Goal: Transaction & Acquisition: Purchase product/service

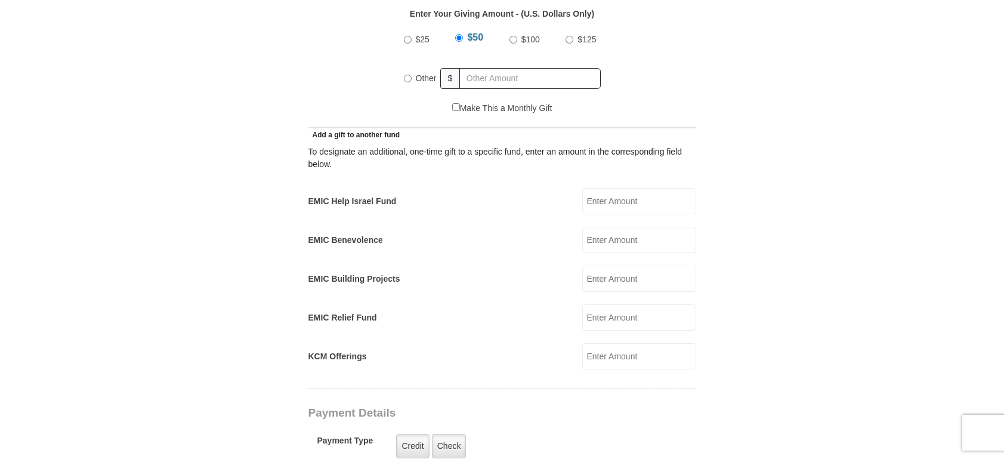
scroll to position [596, 0]
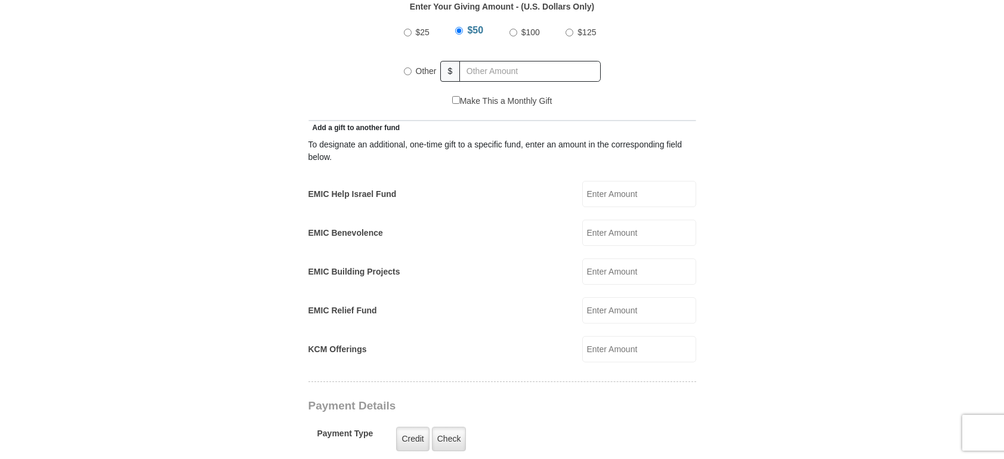
click at [641, 344] on input "KCM Offerings" at bounding box center [639, 349] width 114 height 26
type input "125.00"
click at [614, 181] on input "EMIC Help Israel Fund" at bounding box center [639, 194] width 114 height 26
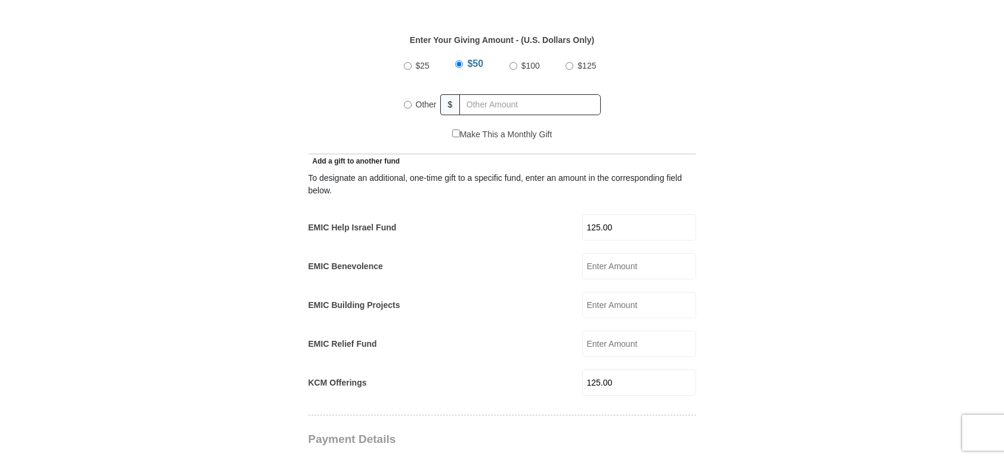
scroll to position [537, 0]
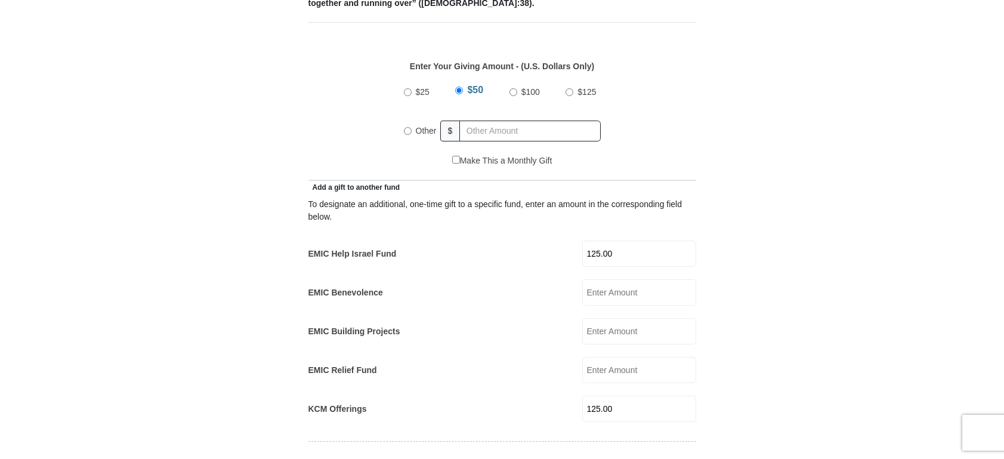
type input "125.00"
click at [573, 88] on input "$125" at bounding box center [569, 92] width 8 height 8
radio input "true"
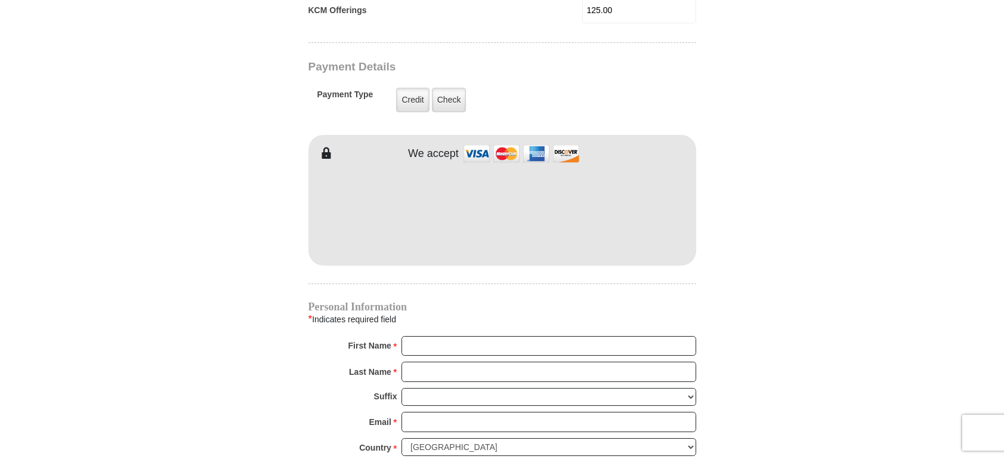
scroll to position [954, 0]
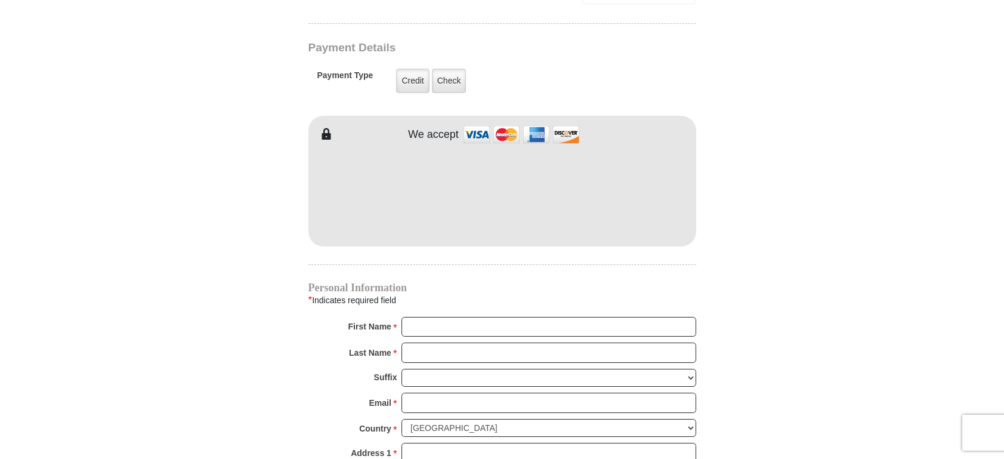
click at [454, 302] on div "Personal Information * Indicates required field First Name * Please enter First…" at bounding box center [502, 443] width 388 height 320
click at [447, 317] on input "First Name *" at bounding box center [548, 327] width 295 height 20
type input "Bill"
type input "Booth"
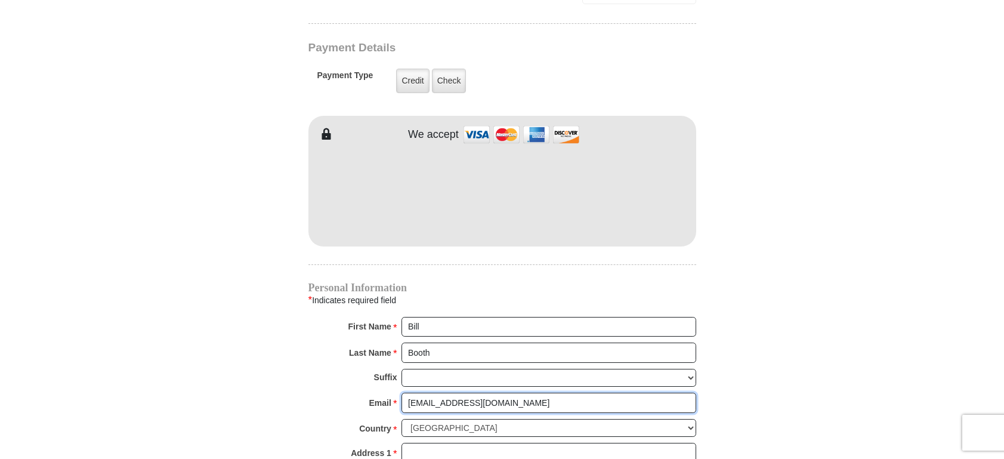
type input "[EMAIL_ADDRESS][DOMAIN_NAME]"
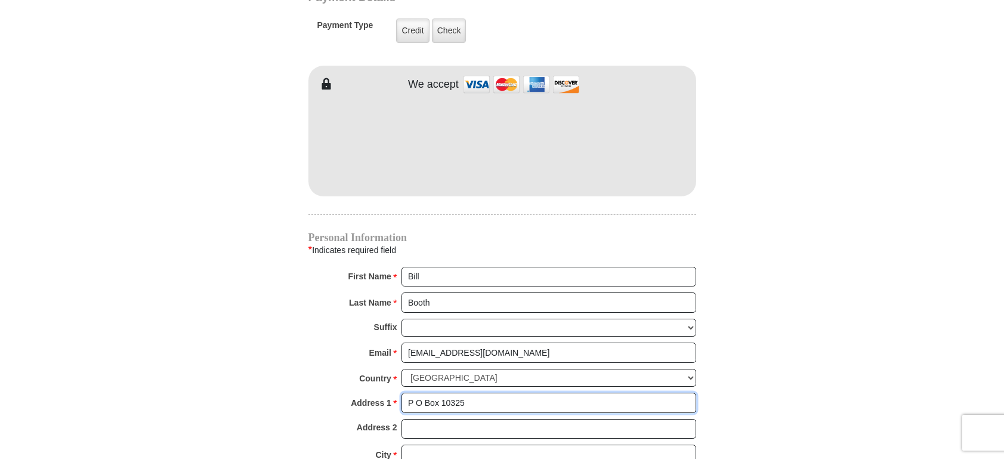
scroll to position [1193, 0]
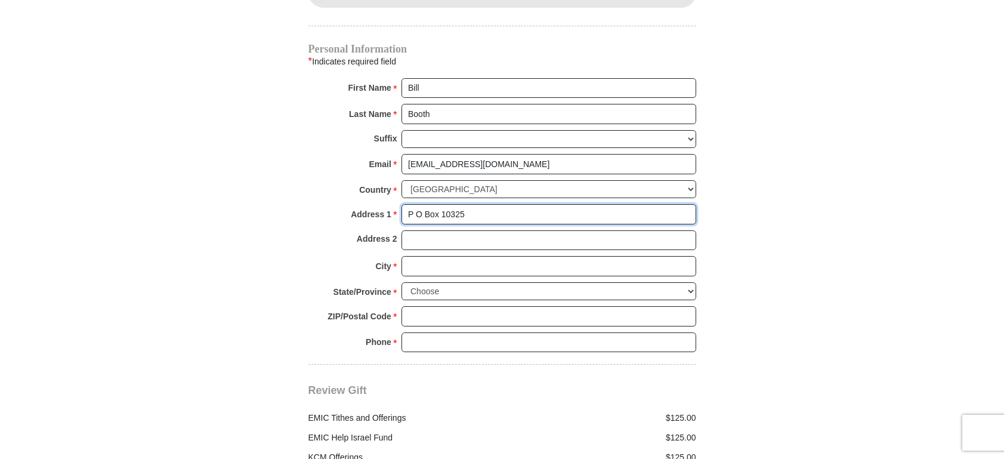
type input "P O Box 10325"
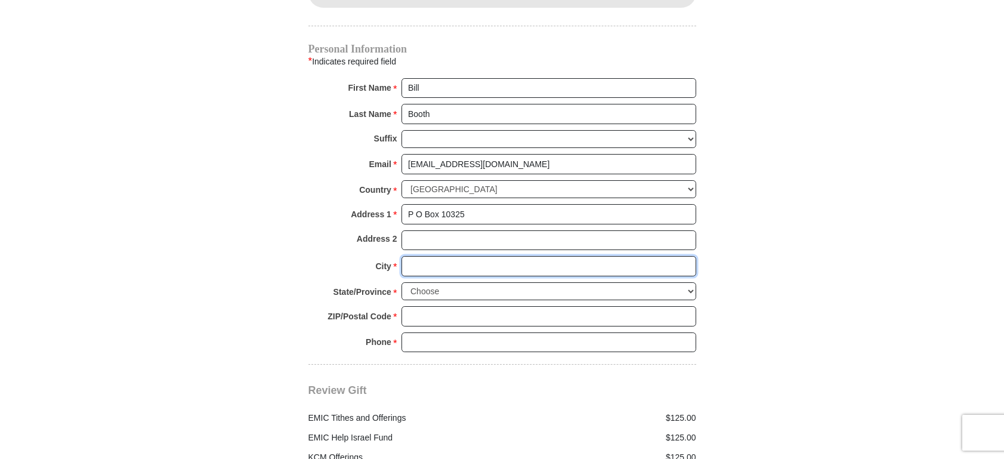
click at [439, 261] on input "City *" at bounding box center [548, 266] width 295 height 20
type input "[GEOGRAPHIC_DATA]"
select select "OK"
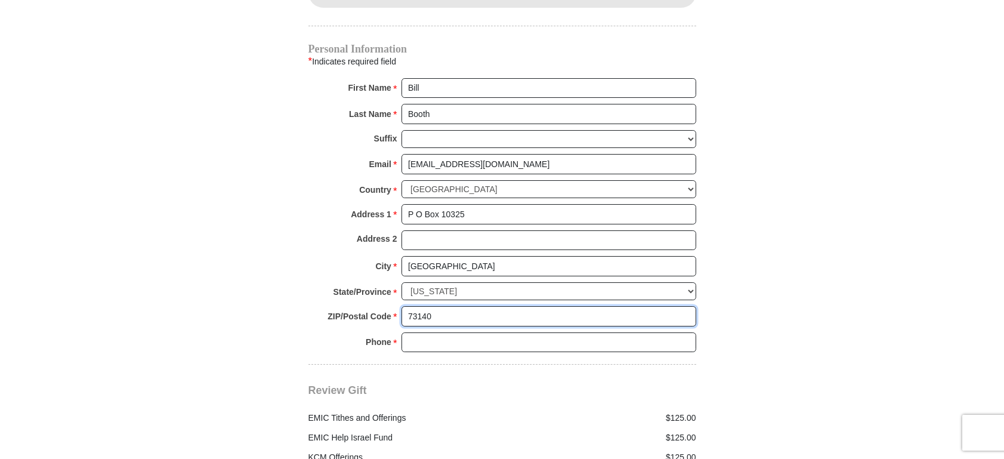
type input "73140"
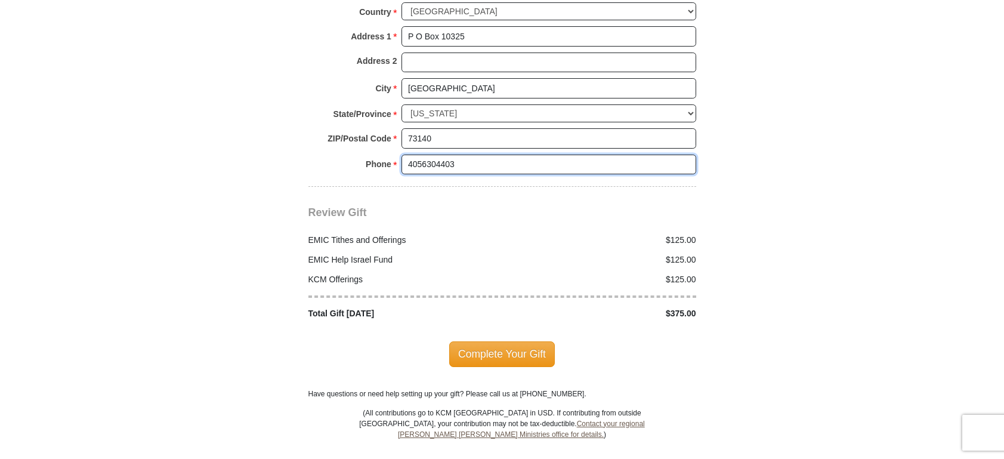
scroll to position [1372, 0]
type input "4056304403"
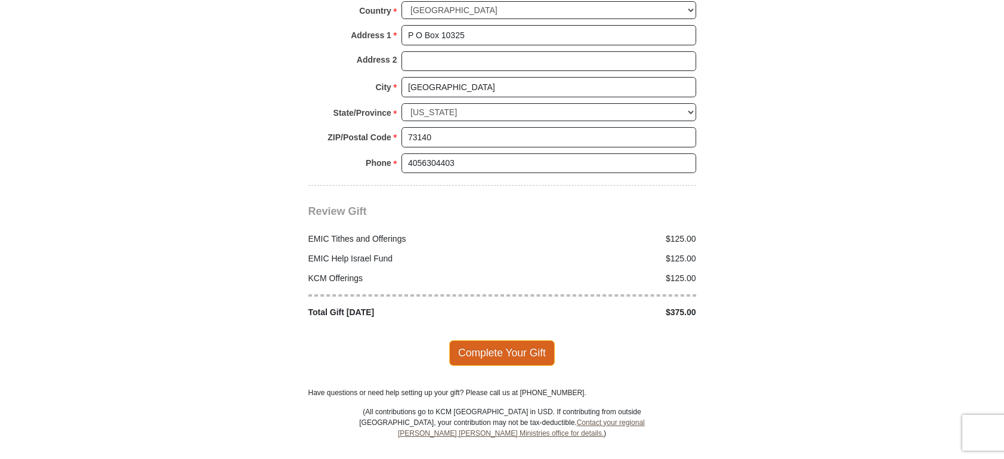
click at [521, 345] on span "Complete Your Gift" at bounding box center [502, 352] width 106 height 25
